Goal: Navigation & Orientation: Find specific page/section

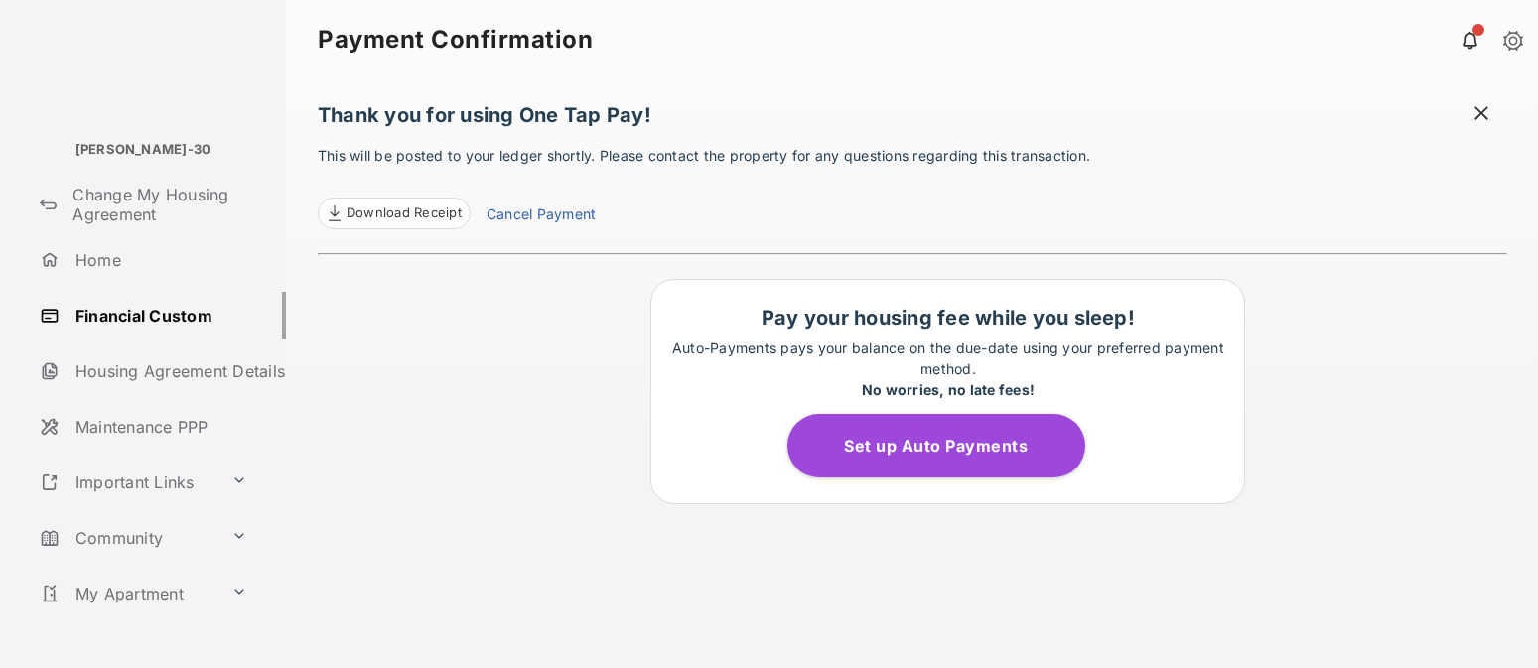
click at [127, 534] on link "Community" at bounding box center [128, 538] width 192 height 48
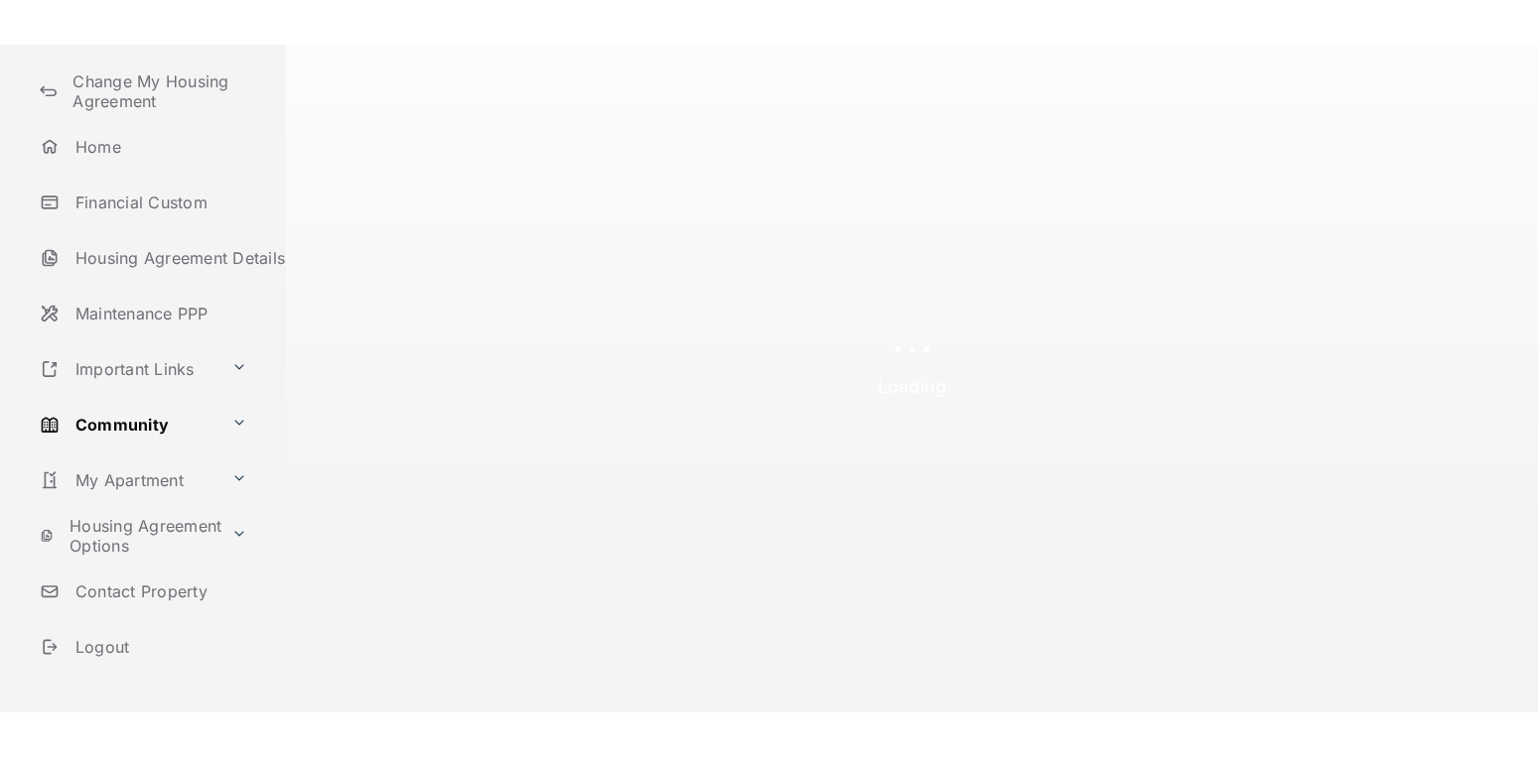
scroll to position [163, 0]
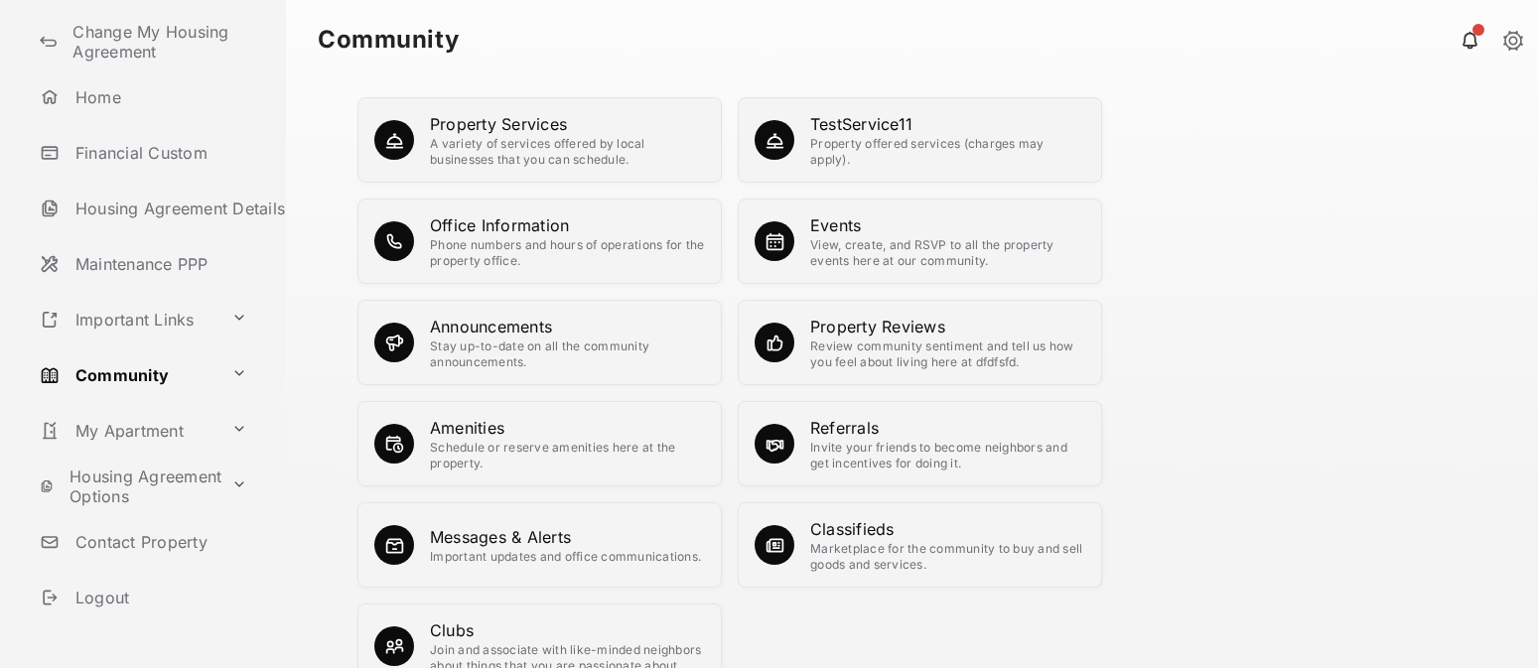
click at [480, 427] on div "Amenities" at bounding box center [567, 428] width 275 height 24
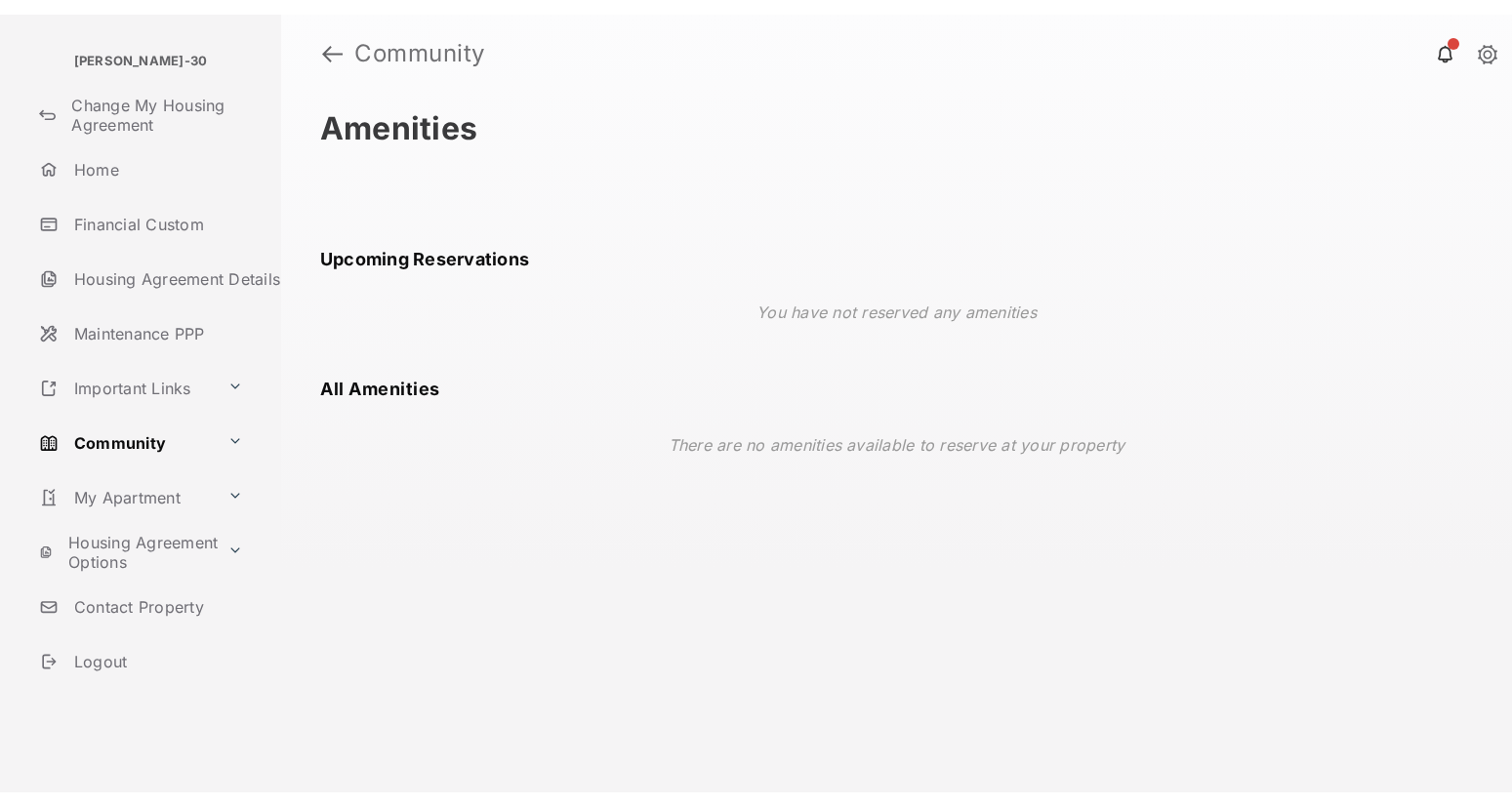
scroll to position [88, 0]
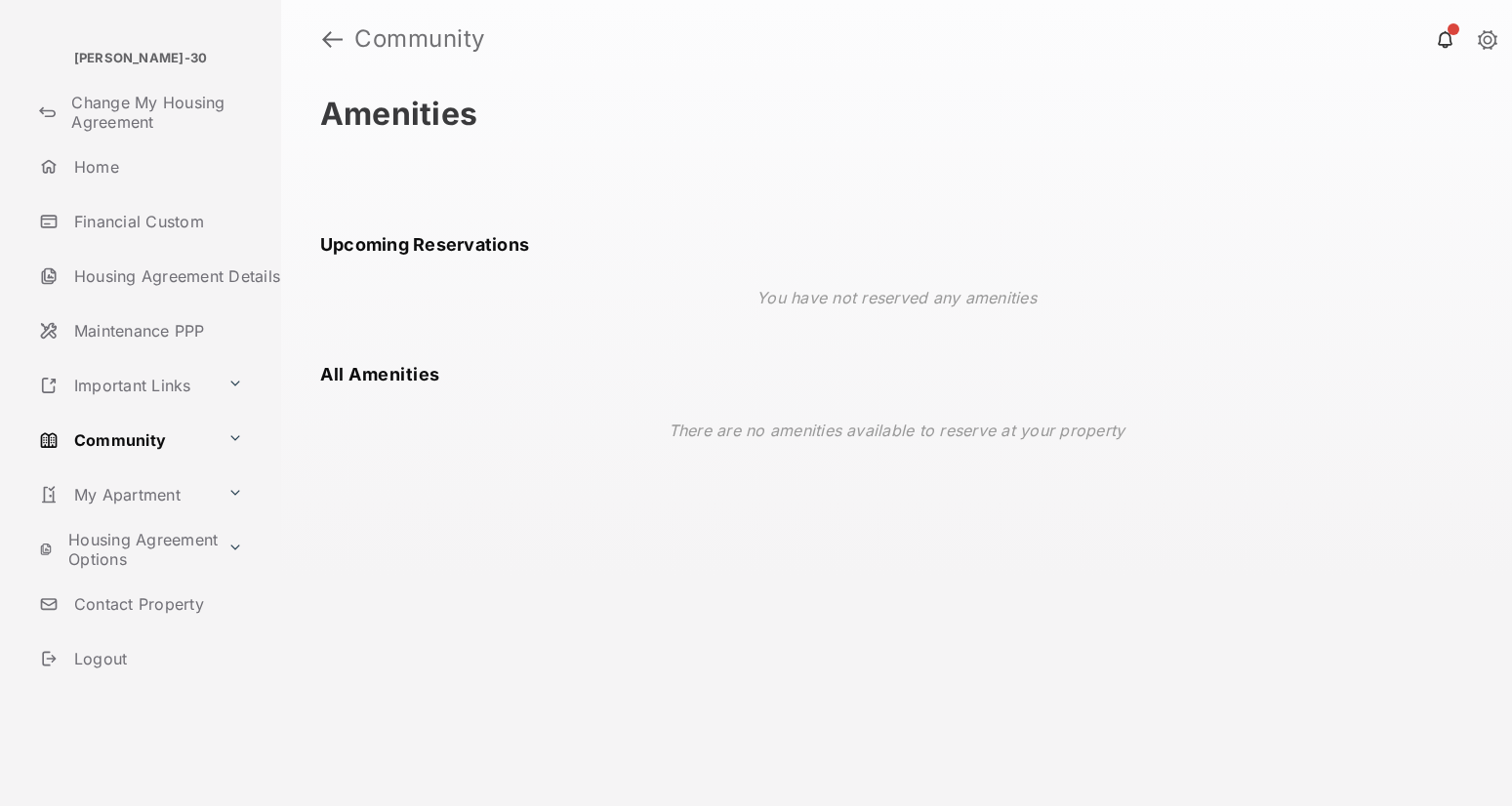
click at [727, 294] on div "You have not reserved any amenities" at bounding box center [897, 298] width 1152 height 55
drag, startPoint x: 1004, startPoint y: 290, endPoint x: 1015, endPoint y: 289, distance: 11.0
click at [1015, 289] on div "You have not reserved any amenities" at bounding box center [897, 298] width 1152 height 55
click at [216, 438] on link "Community" at bounding box center [126, 440] width 189 height 47
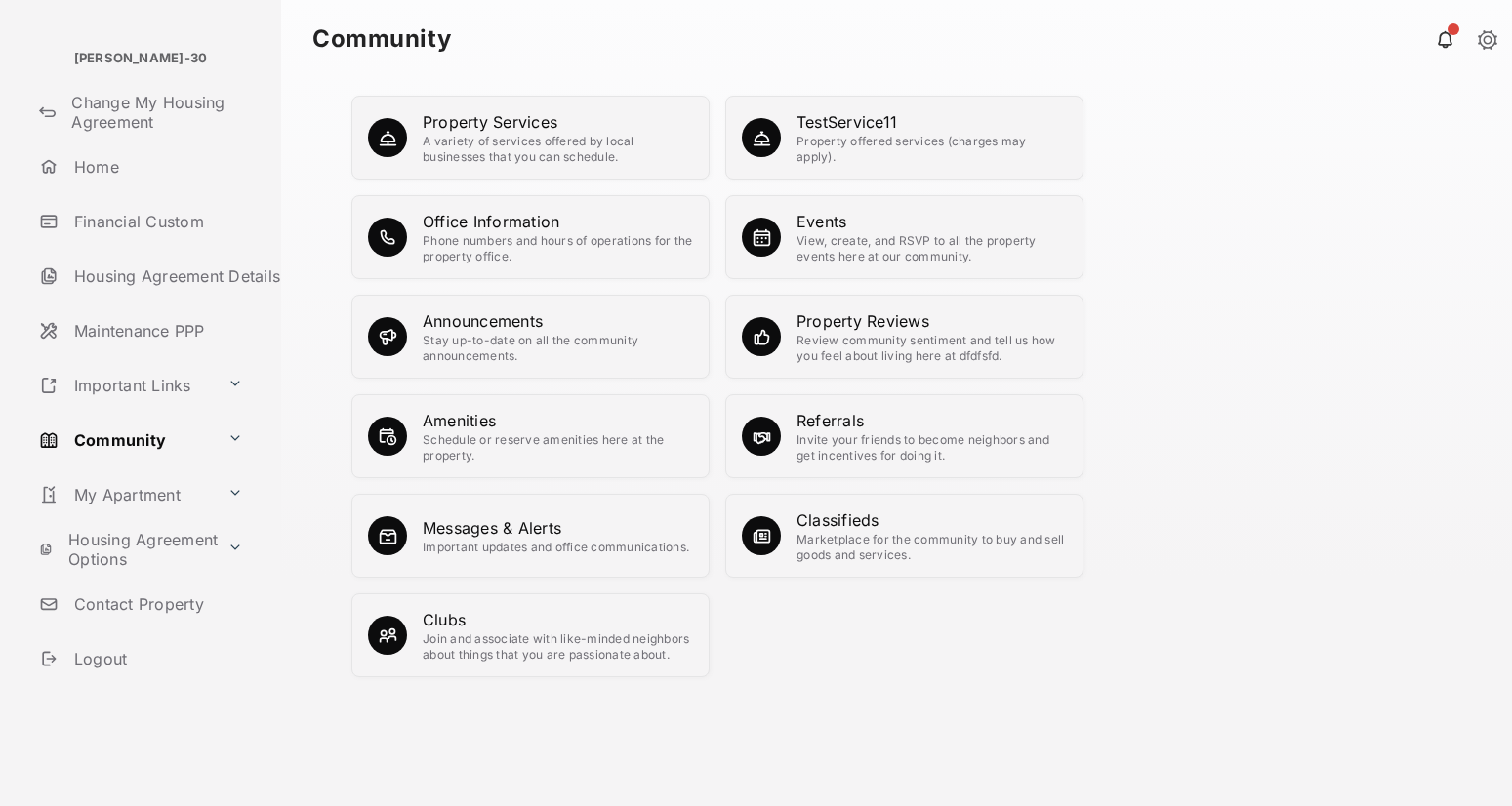
click at [830, 223] on div "Events" at bounding box center [931, 221] width 270 height 24
